Goal: Task Accomplishment & Management: Complete application form

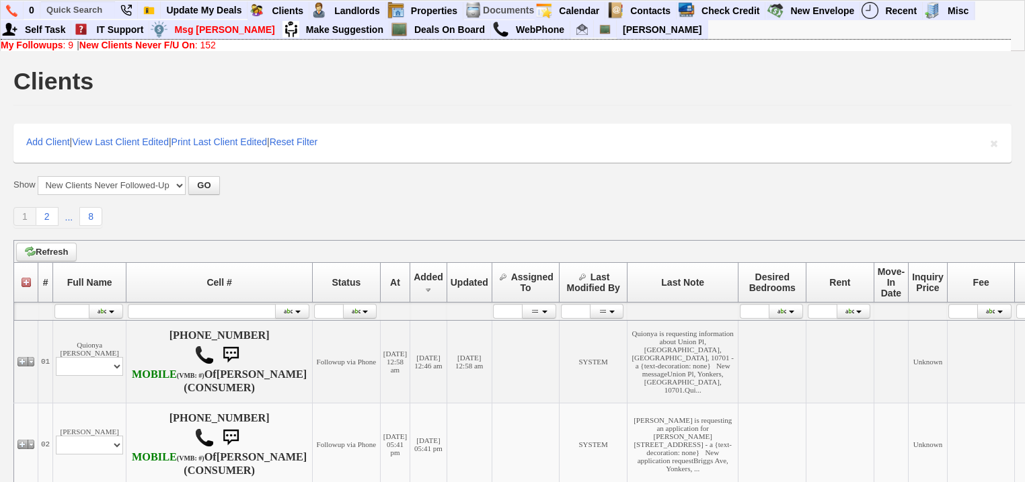
click at [153, 40] on b "New Clients Never F/U On" at bounding box center [137, 45] width 116 height 11
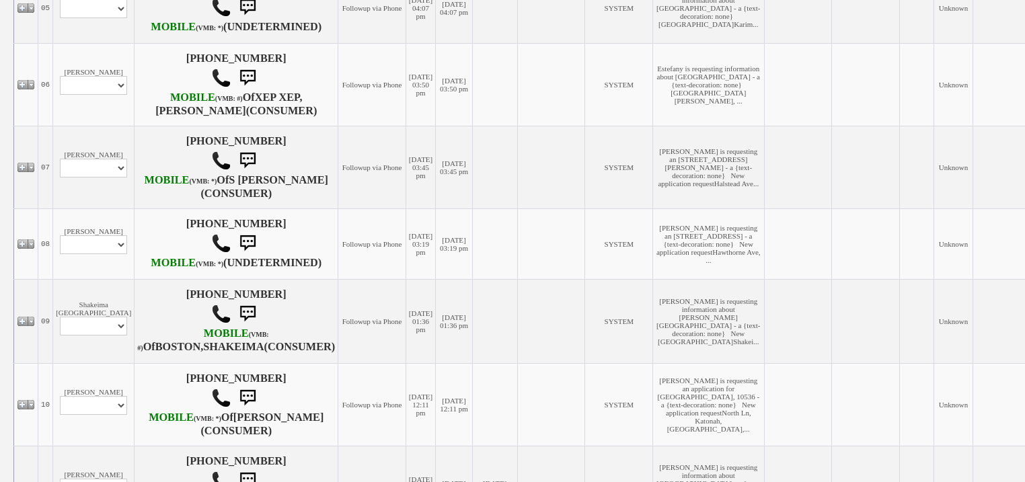
scroll to position [669, 0]
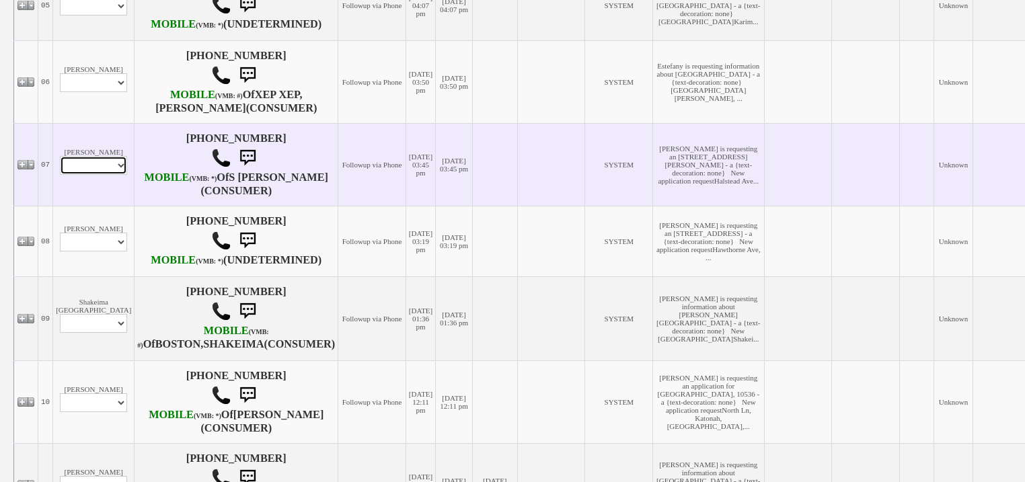
click at [104, 175] on select "Profile Edit Print Email Externally (Will Not Be Tracked In CRM) Closed Deals" at bounding box center [93, 165] width 67 height 19
select select "ChangeURL,/crm/custom/edit_client_form.php?redirect=%2Fcrm%2Fclients.php&id=167…"
click at [60, 175] on select "Profile Edit Print Email Externally (Will Not Be Tracked In CRM) Closed Deals" at bounding box center [93, 165] width 67 height 19
select select
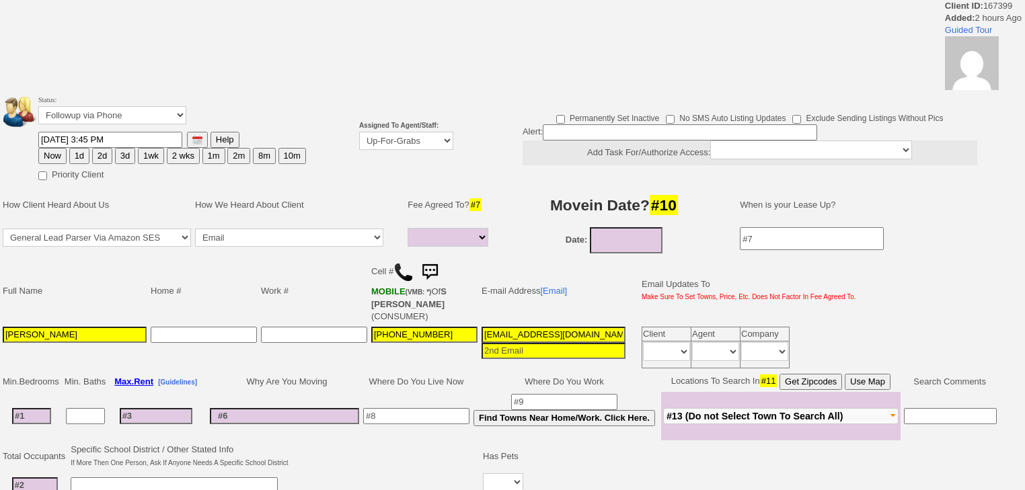
select select
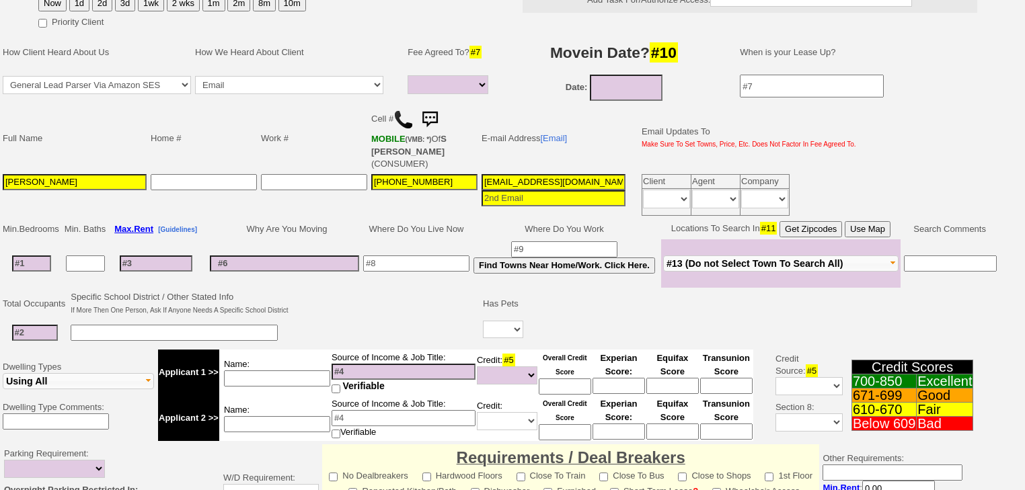
scroll to position [54, 0]
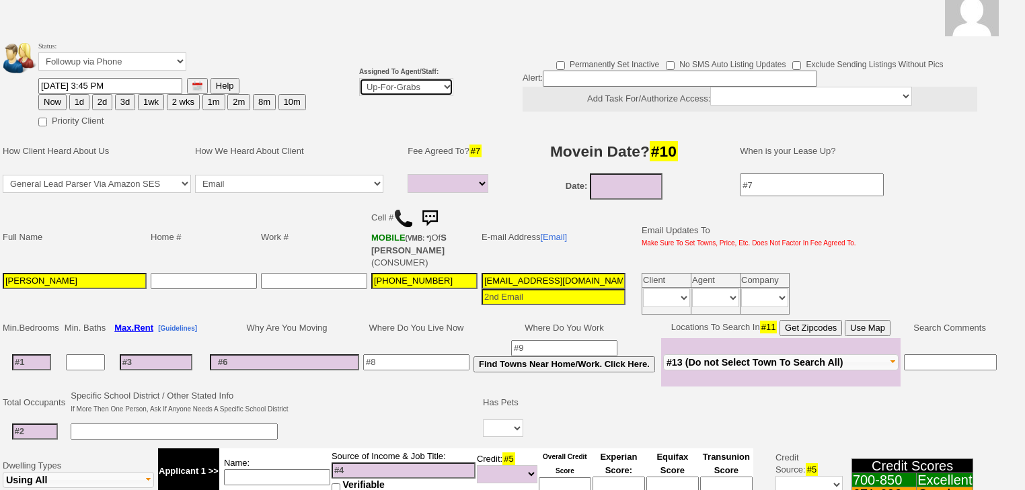
drag, startPoint x: 368, startPoint y: 83, endPoint x: 376, endPoint y: 94, distance: 13.6
click at [371, 86] on select "Up-For-Grabs ***** STAFF ***** Bob Bruno 914-419-3579 Cristy Liberto 914-486-10…" at bounding box center [406, 87] width 94 height 18
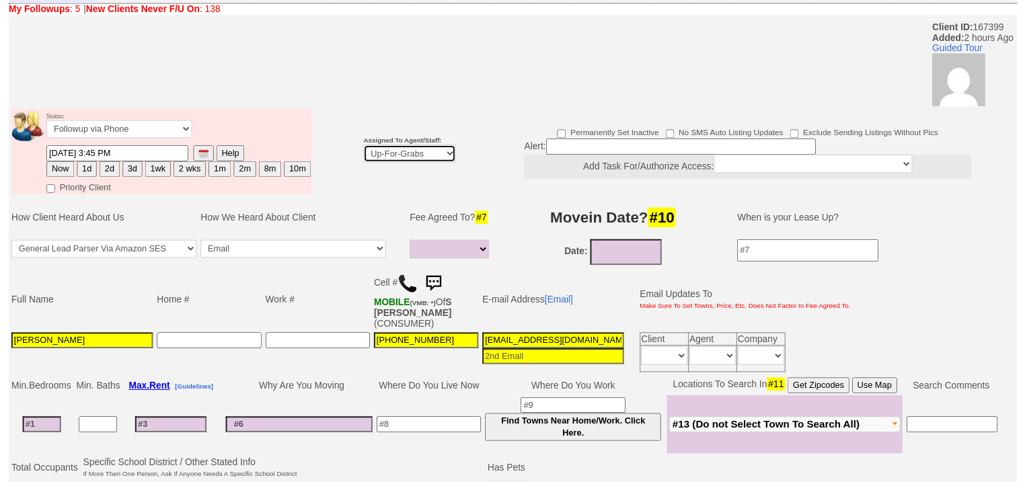
scroll to position [108, 0]
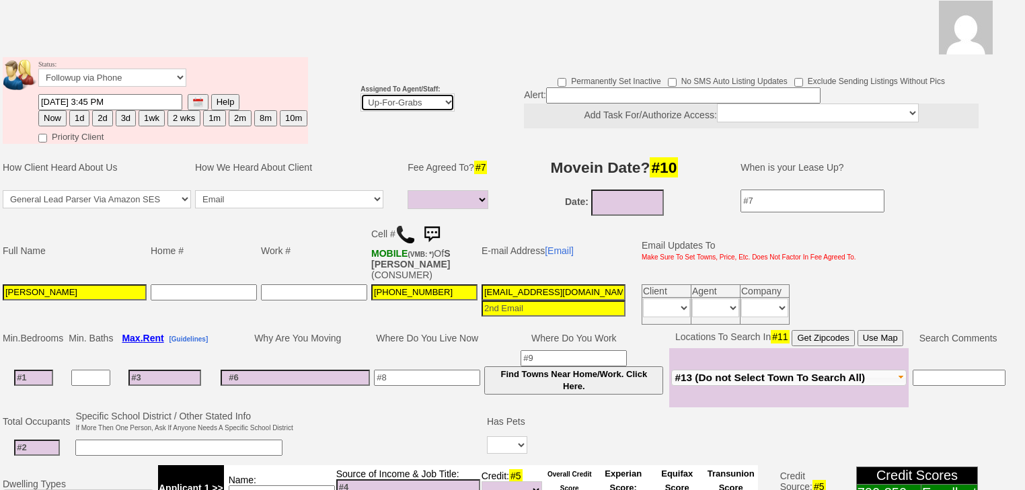
select select "227"
click at [360, 93] on select "Up-For-Grabs ***** STAFF ***** Bob Bruno 914-419-3579 Cristy Liberto 914-486-10…" at bounding box center [407, 102] width 94 height 18
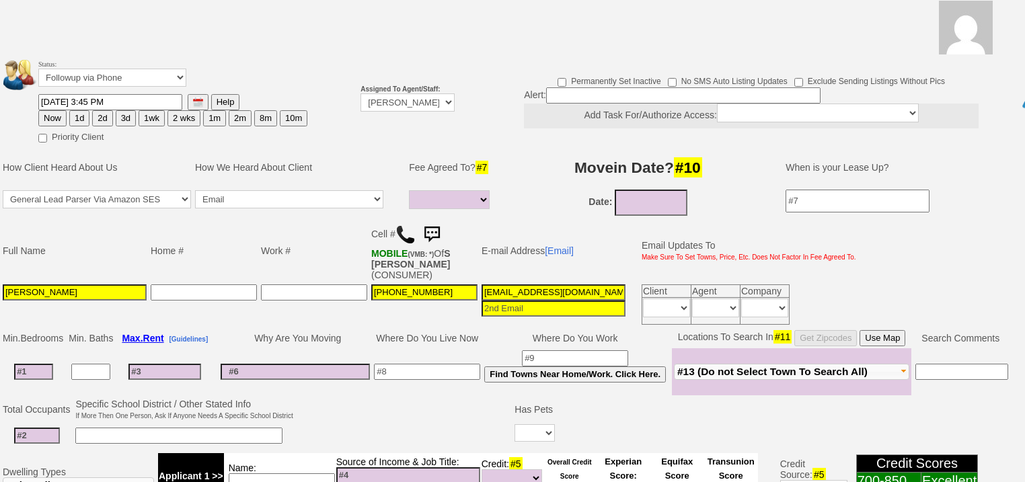
click at [102, 110] on button "2d" at bounding box center [102, 118] width 20 height 16
type input "08/22/2025 05:49 PM"
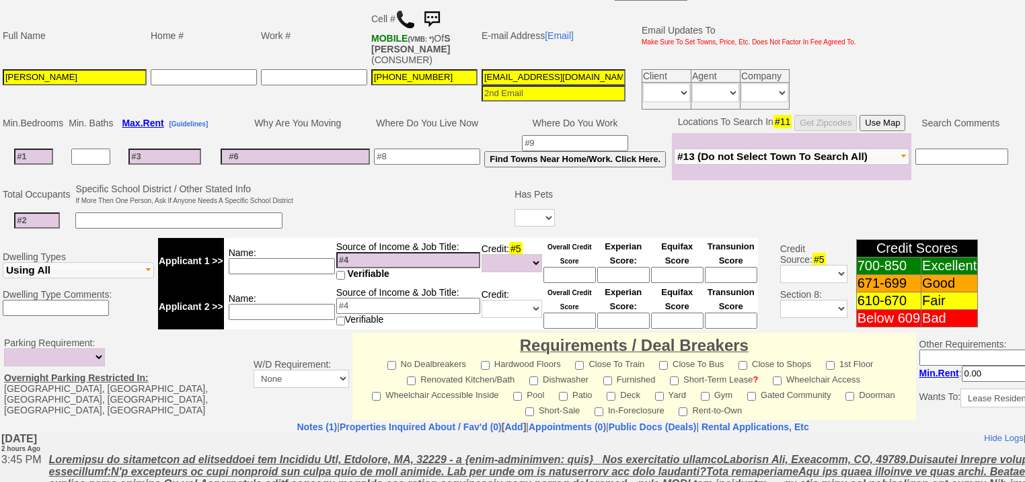
scroll to position [574, 0]
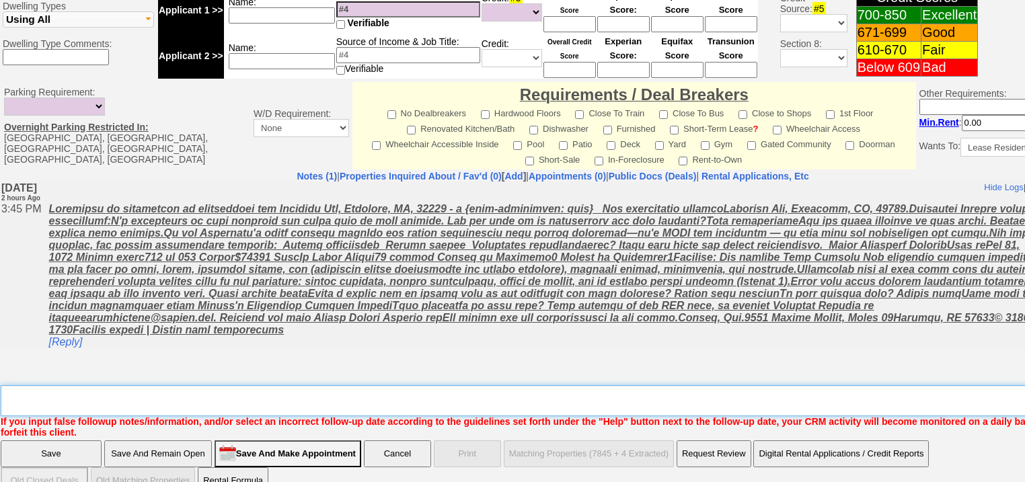
click at [79, 385] on textarea "Insert New Note Here" at bounding box center [558, 400] width 1114 height 31
type textarea "f"
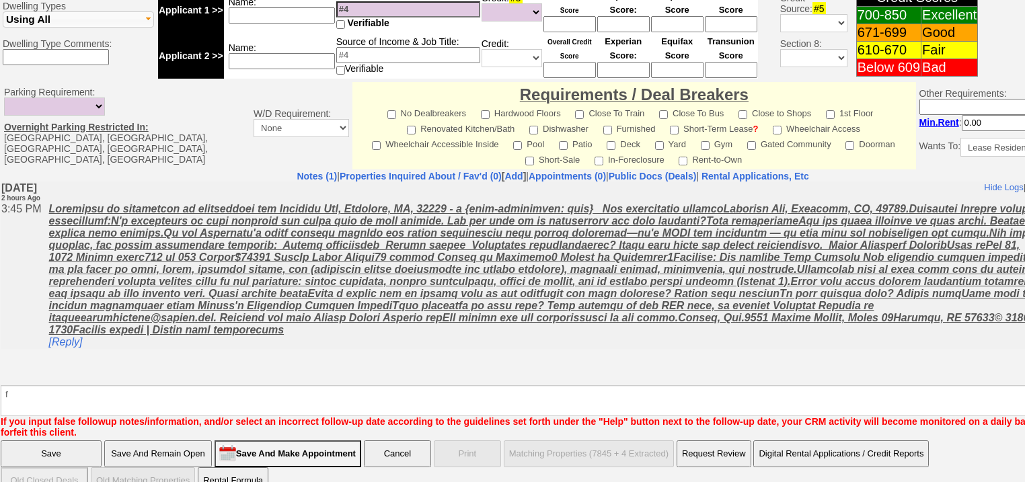
click at [53, 440] on input "Save" at bounding box center [51, 453] width 101 height 27
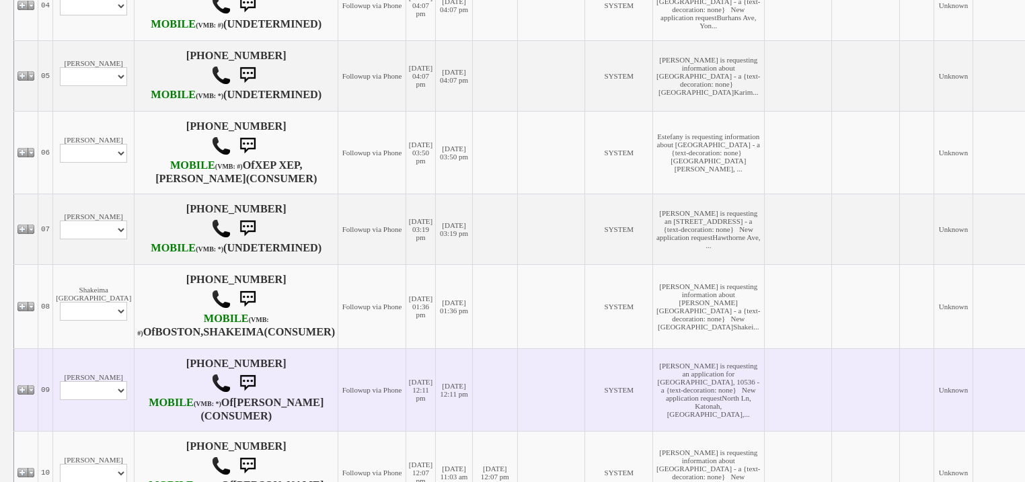
scroll to position [592, 0]
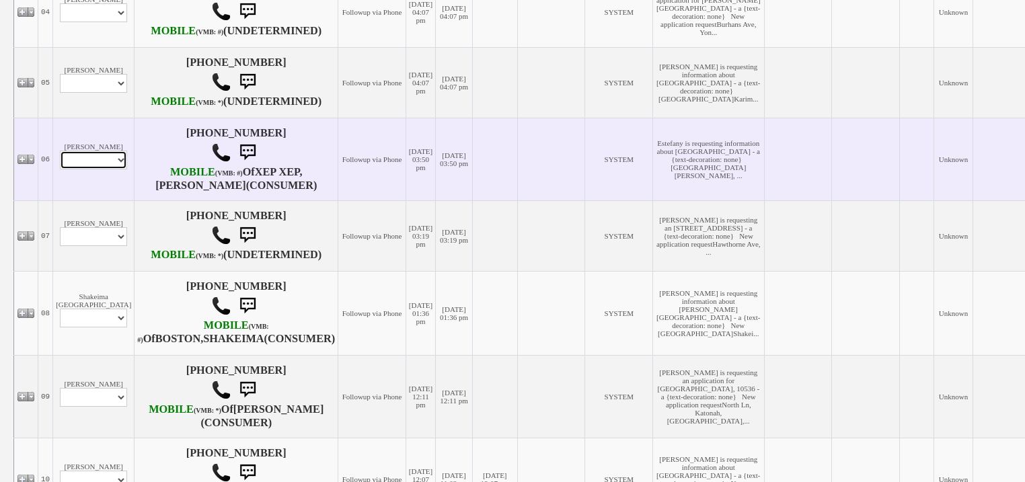
click at [94, 169] on select "Profile Edit Print Email Externally (Will Not Be Tracked In CRM) Closed Deals" at bounding box center [93, 160] width 67 height 19
select select "ChangeURL,/crm/custom/edit_client_form.php?redirect=%2Fcrm%2Fclients.php&id=167…"
click at [60, 169] on select "Profile Edit Print Email Externally (Will Not Be Tracked In CRM) Closed Deals" at bounding box center [93, 160] width 67 height 19
select select
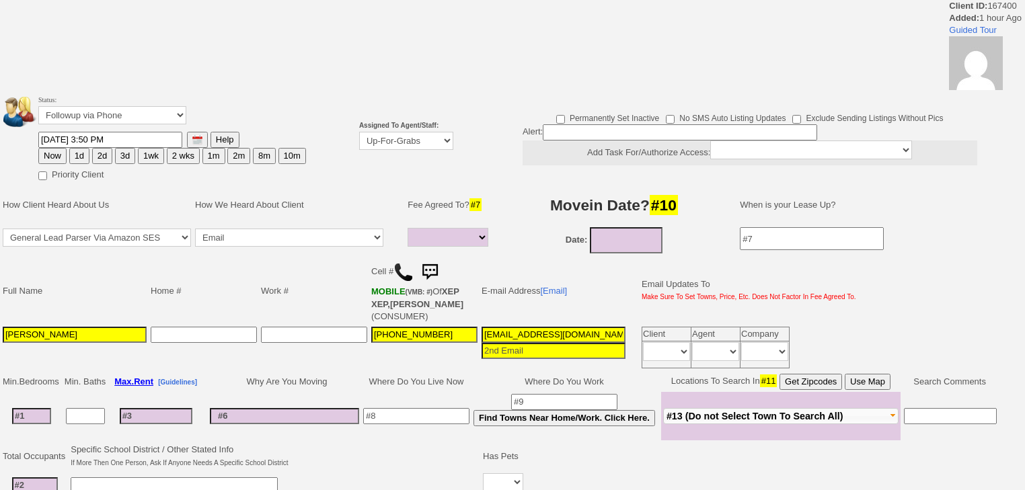
select select
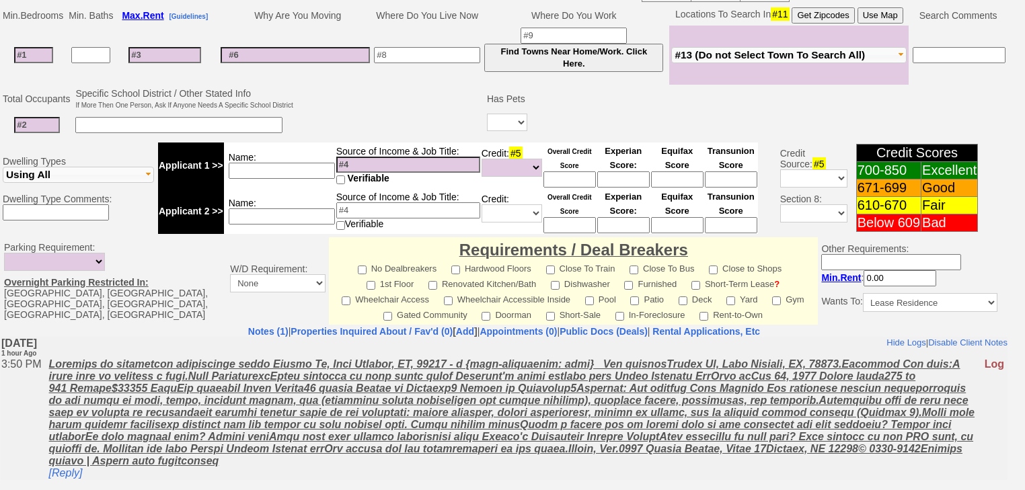
scroll to position [479, 0]
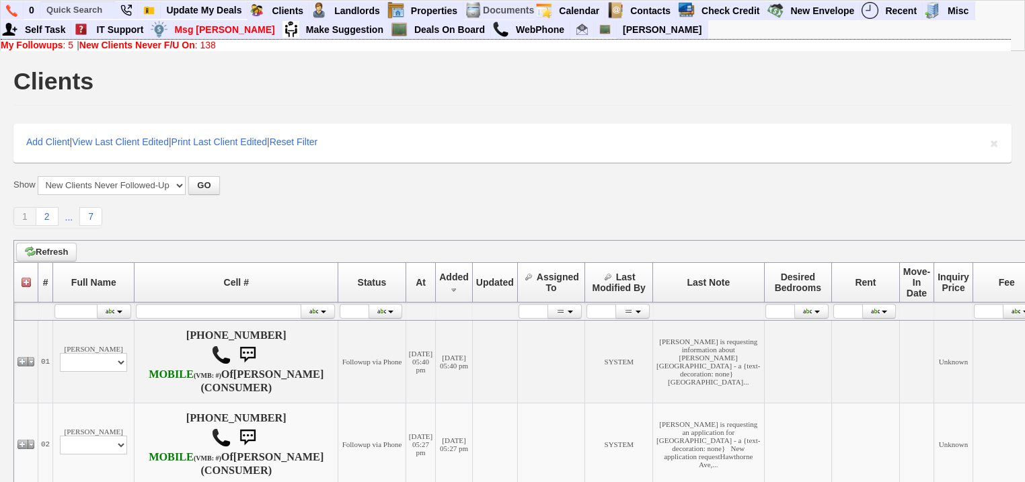
scroll to position [592, 0]
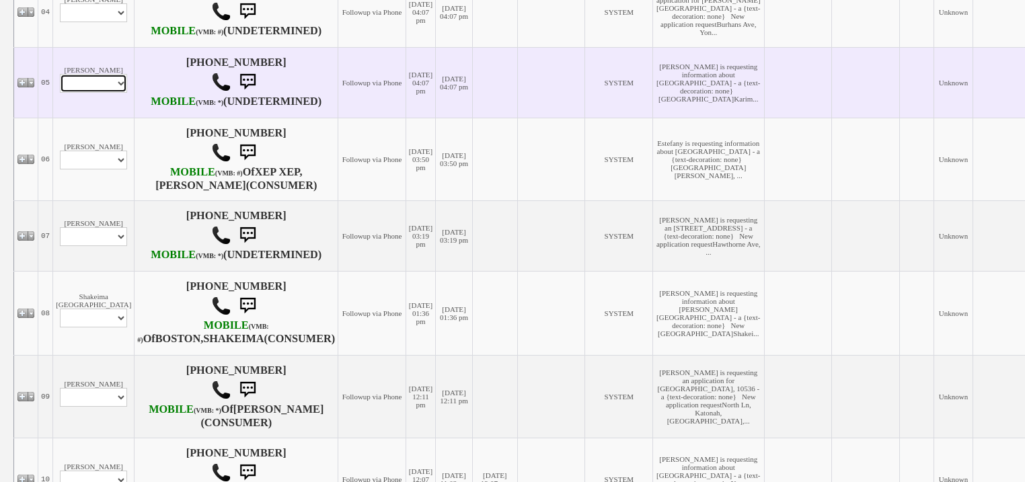
click at [84, 93] on select "Profile Edit Print Email Externally (Will Not Be Tracked In CRM) Closed Deals" at bounding box center [93, 83] width 67 height 19
select select "ChangeURL,/crm/custom/edit_client_form.php?redirect=%2Fcrm%2Fclients.php&id=167…"
click at [60, 93] on select "Profile Edit Print Email Externally (Will Not Be Tracked In CRM) Closed Deals" at bounding box center [93, 83] width 67 height 19
select select
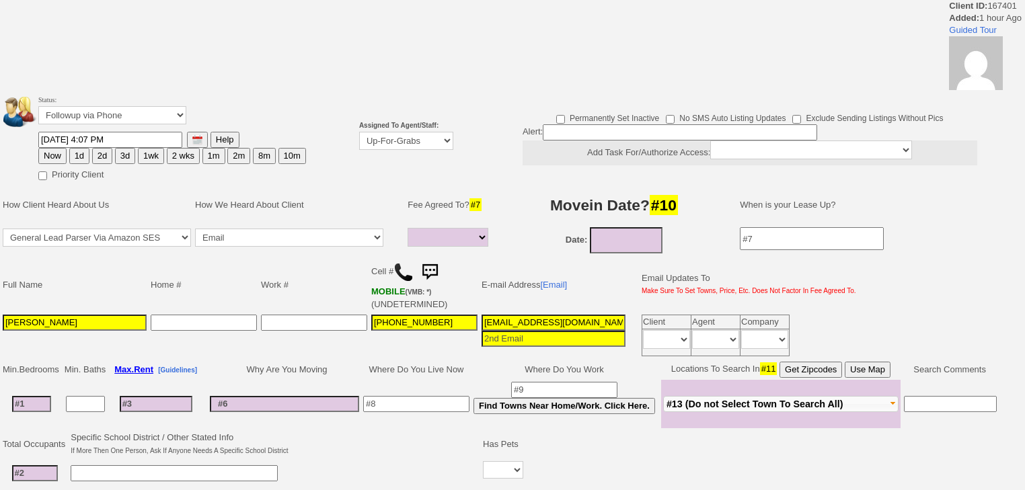
select select
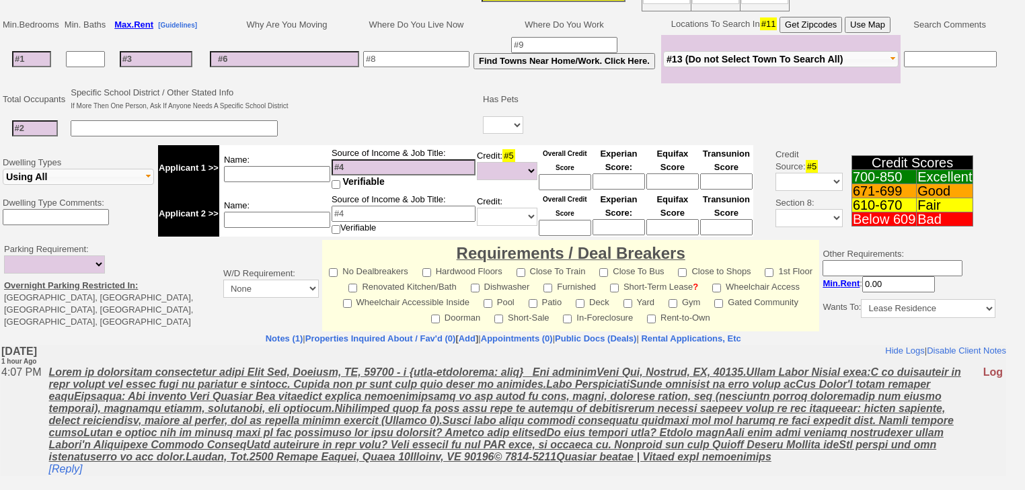
scroll to position [527, 0]
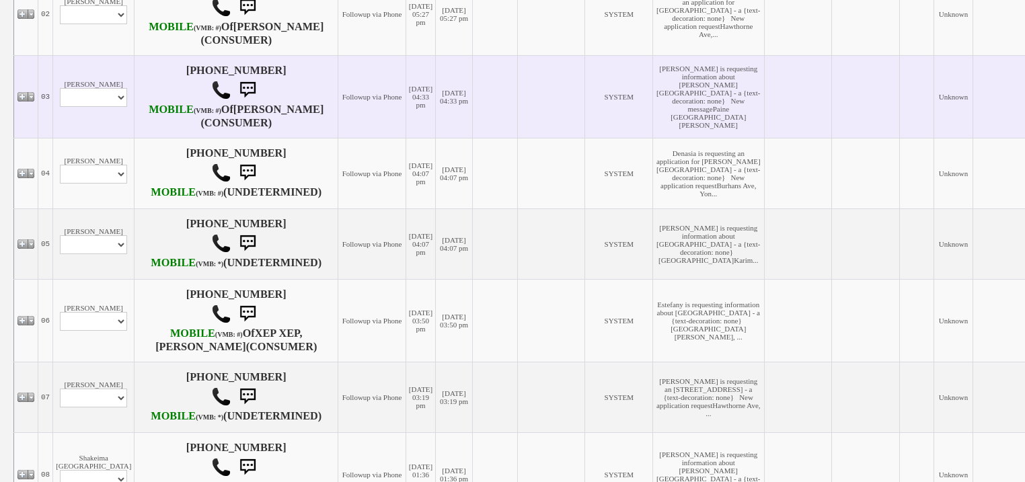
scroll to position [323, 0]
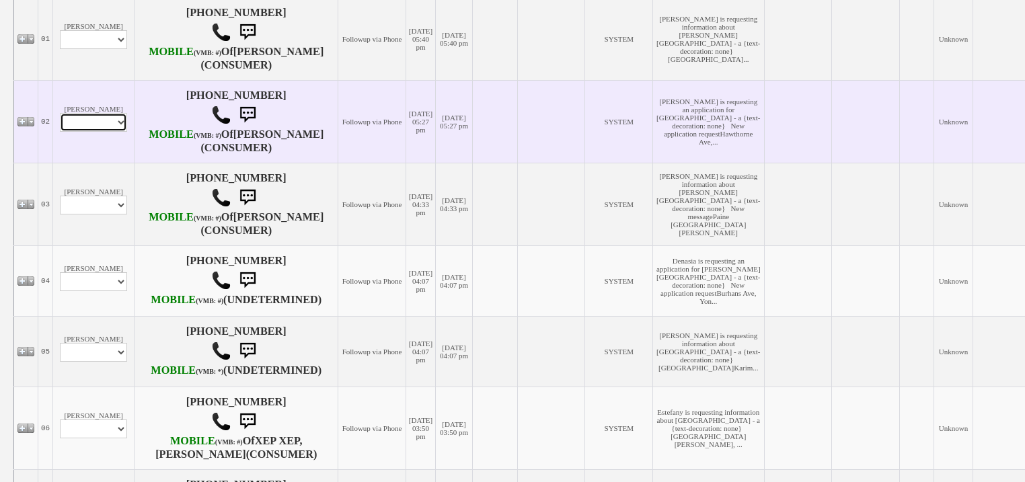
click at [87, 132] on select "Profile Edit Print Email Externally (Will Not Be Tracked In CRM) Closed Deals" at bounding box center [93, 122] width 67 height 19
select select "ChangeURL,/crm/custom/edit_client_form.php?redirect=%2Fcrm%2Fclients.php&id=167…"
click at [60, 132] on select "Profile Edit Print Email Externally (Will Not Be Tracked In CRM) Closed Deals" at bounding box center [93, 122] width 67 height 19
select select
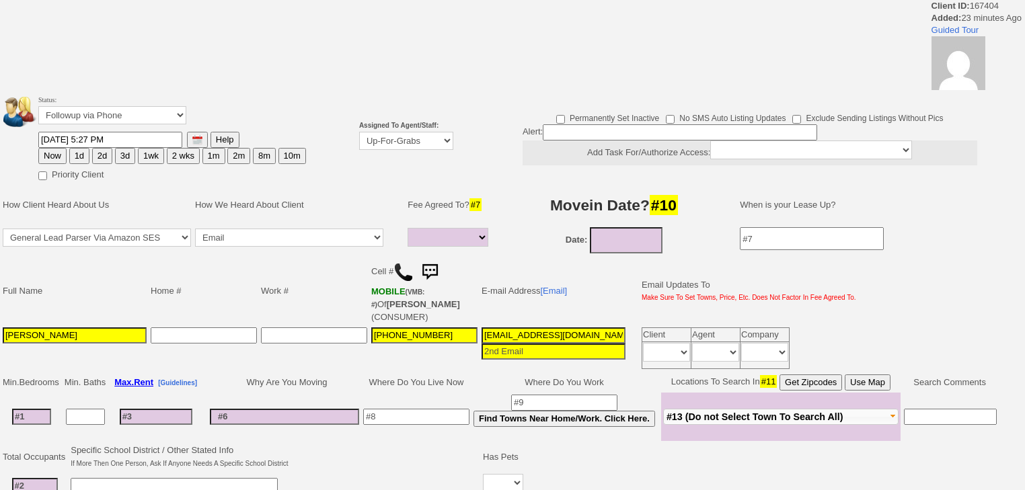
select select
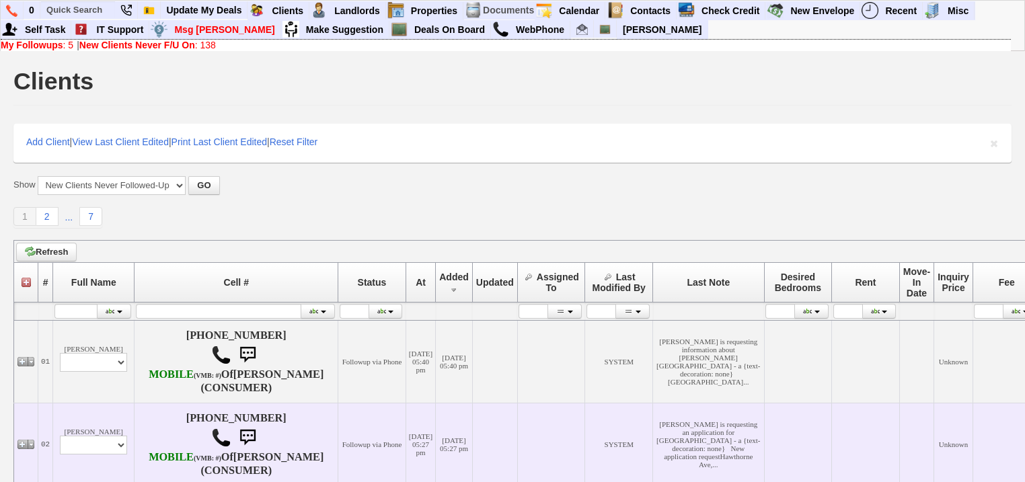
scroll to position [323, 0]
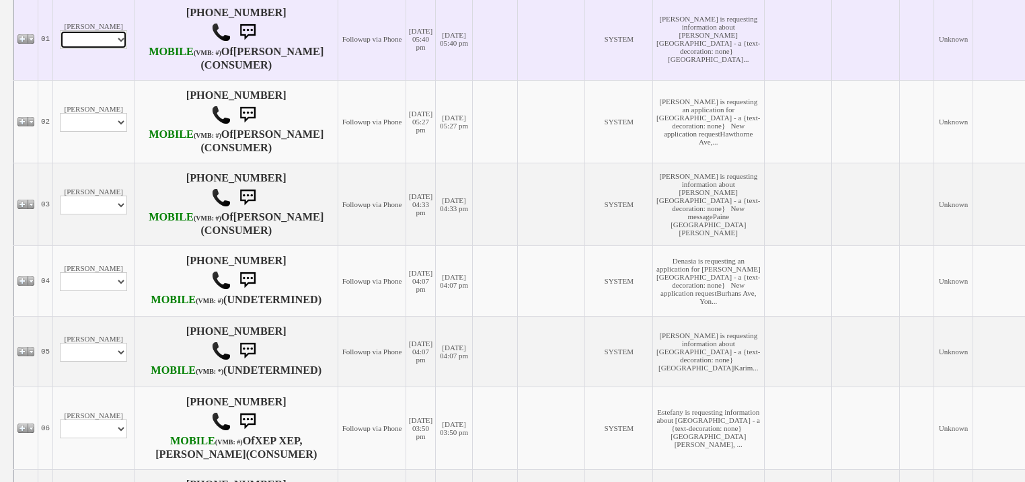
click at [116, 49] on select "Profile Edit Print Email Externally (Will Not Be Tracked In CRM) Closed Deals" at bounding box center [93, 39] width 67 height 19
select select "ChangeURL,/crm/custom/edit_client_form.php?redirect=%2Fcrm%2Fclients.php&id=167…"
click at [60, 39] on select "Profile Edit Print Email Externally (Will Not Be Tracked In CRM) Closed Deals" at bounding box center [93, 39] width 67 height 19
select select
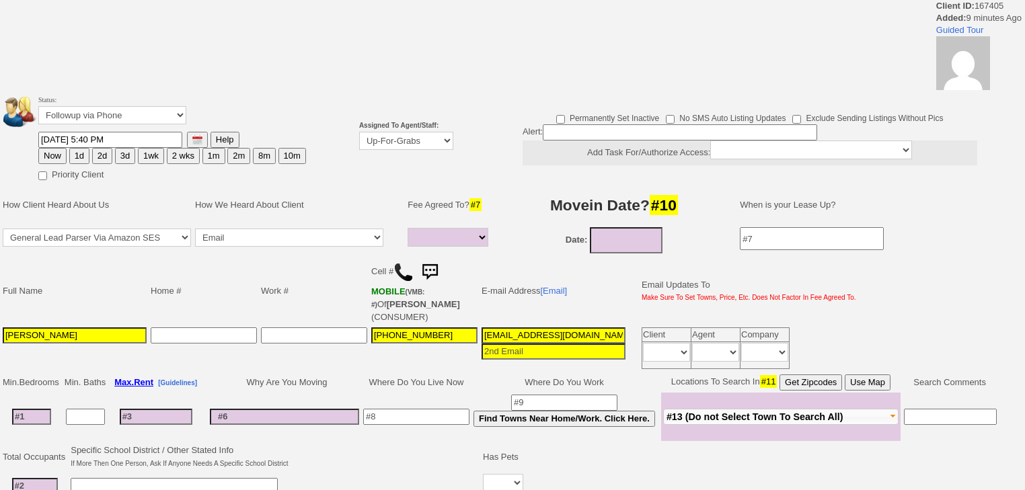
select select
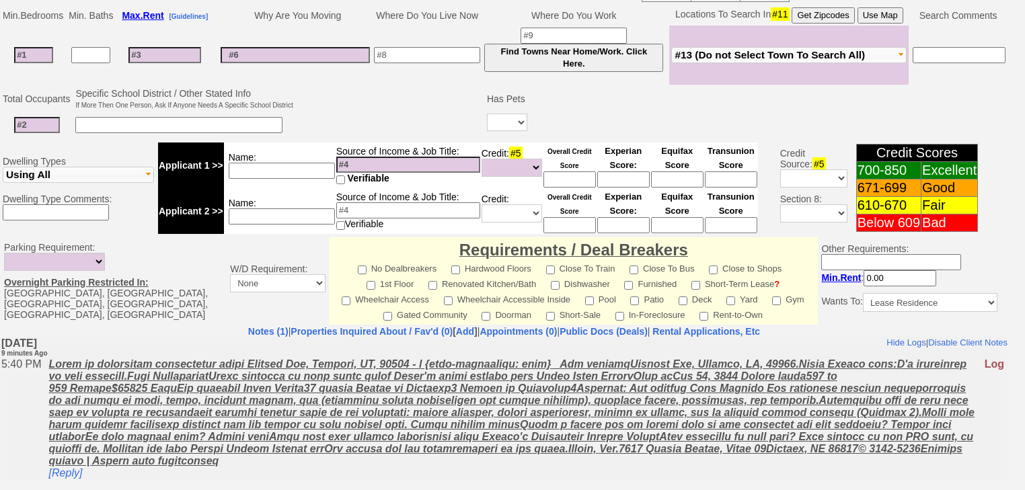
scroll to position [479, 0]
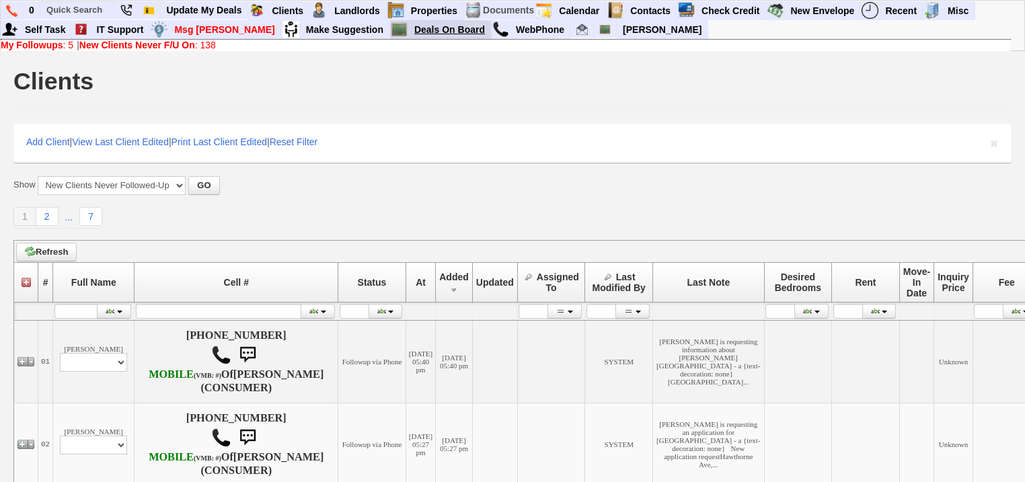
click at [409, 32] on link "Deals On Board" at bounding box center [450, 29] width 82 height 17
click at [83, 9] on input "text" at bounding box center [78, 9] width 74 height 17
click at [78, 11] on input "973-7506025" at bounding box center [78, 9] width 74 height 17
type input "973-750-6025"
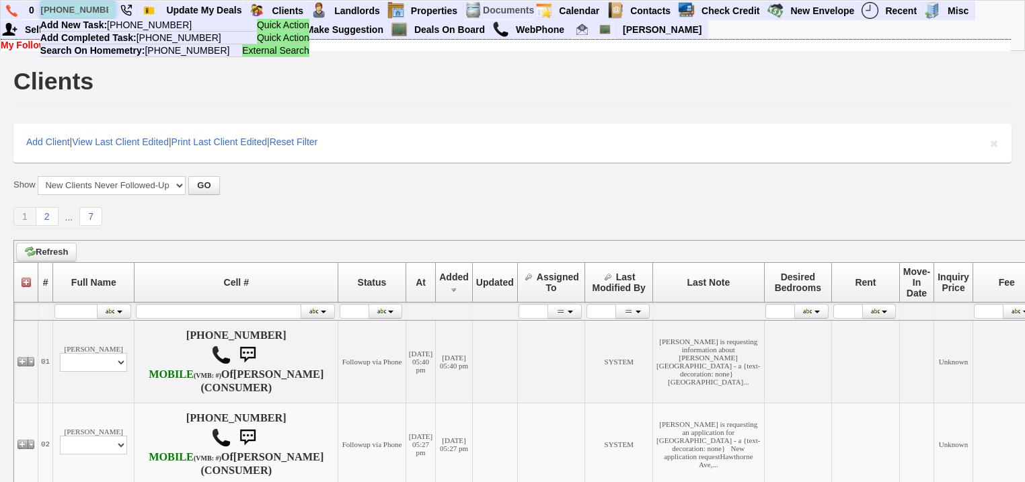
drag, startPoint x: 104, startPoint y: 5, endPoint x: 44, endPoint y: 9, distance: 59.3
click at [44, 9] on input "973-750-6025" at bounding box center [78, 9] width 74 height 17
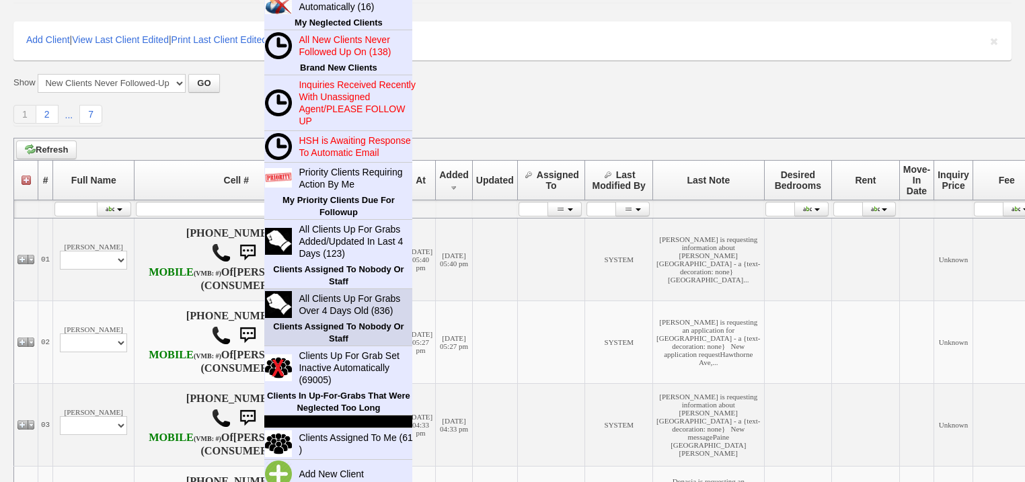
scroll to position [108, 0]
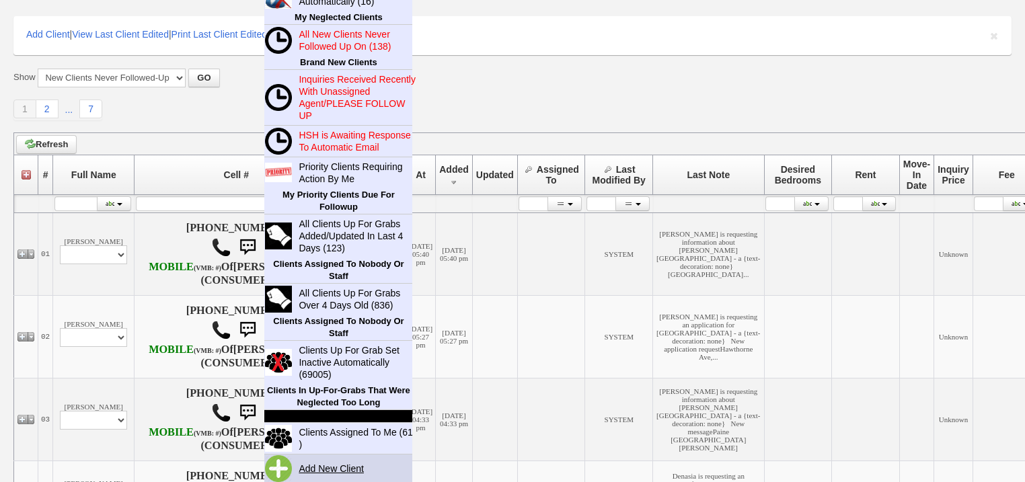
click at [328, 465] on link "Add New Client" at bounding box center [336, 468] width 87 height 17
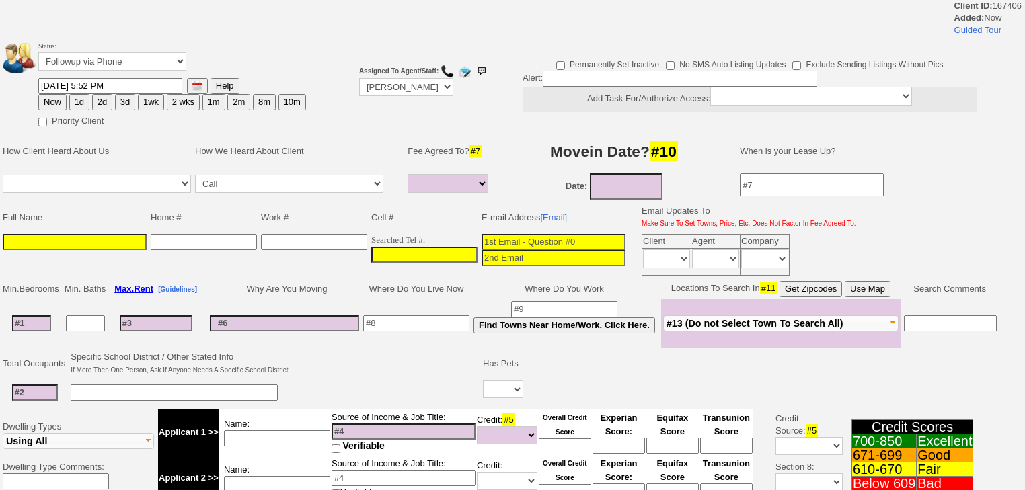
select select
click at [371, 254] on input at bounding box center [424, 255] width 106 height 16
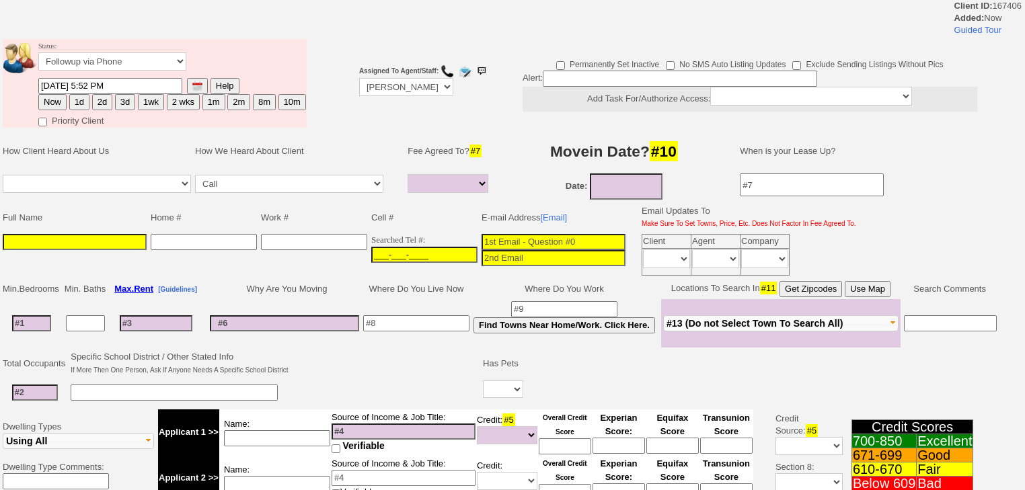
paste input "973-750-6025"
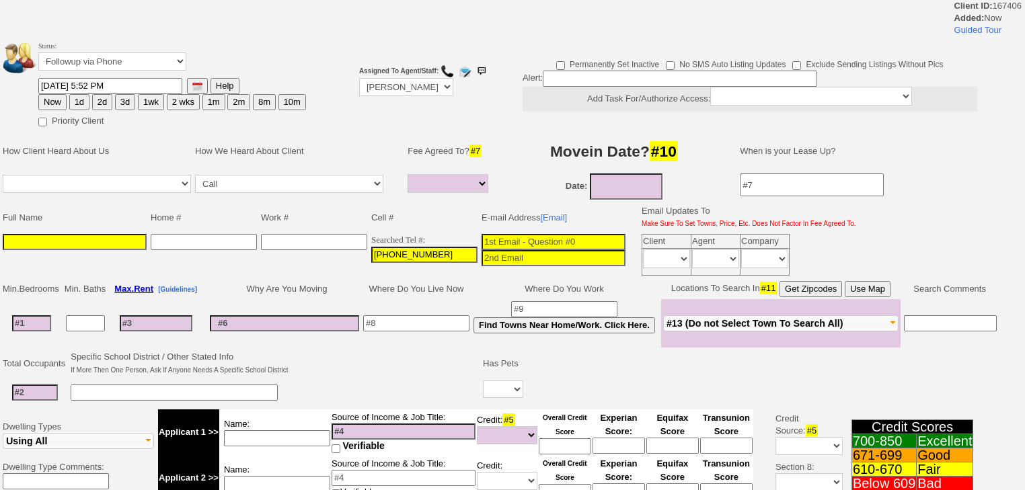
type input "973-750-6025"
click at [116, 241] on input at bounding box center [75, 242] width 144 height 16
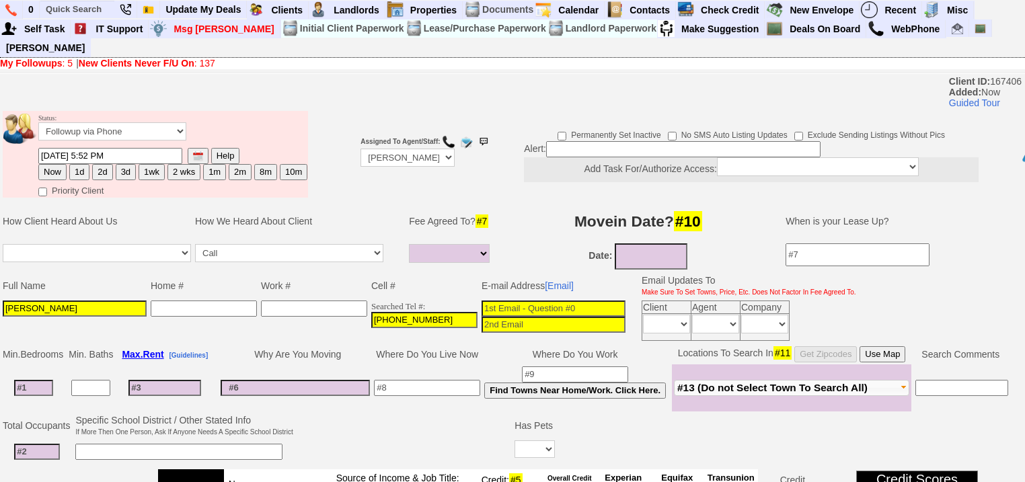
type input "Natalia"
click at [102, 164] on button "2d" at bounding box center [102, 172] width 20 height 16
type input "08/22/2025 05:52 PM"
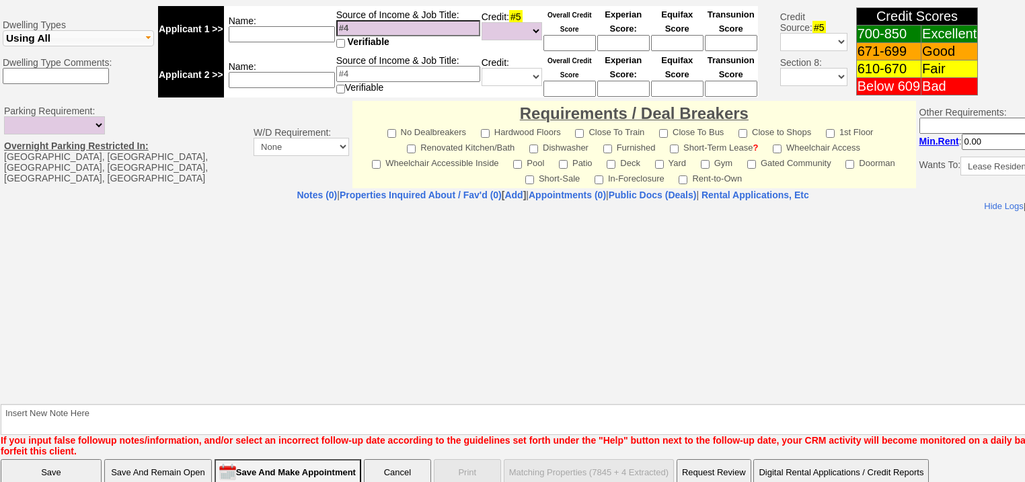
scroll to position [481, 0]
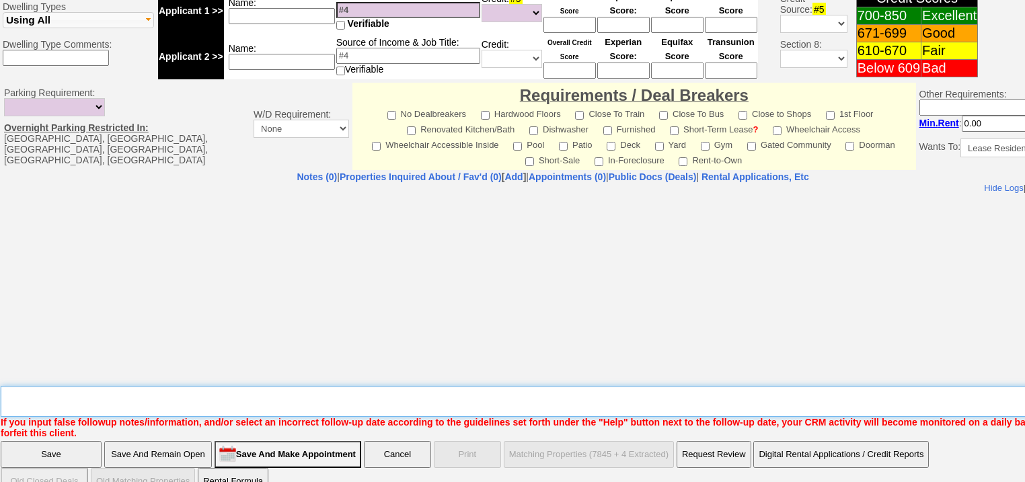
click at [93, 386] on textarea "Insert New Note Here" at bounding box center [558, 401] width 1114 height 31
type textarea "Left VM to FU"
click at [80, 441] on input "Save" at bounding box center [51, 454] width 101 height 27
